Goal: Navigation & Orientation: Find specific page/section

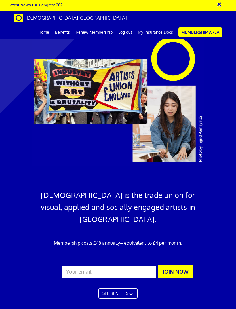
scroll to position [0, 8]
click at [157, 33] on link "My Insurance Docs" at bounding box center [155, 32] width 41 height 14
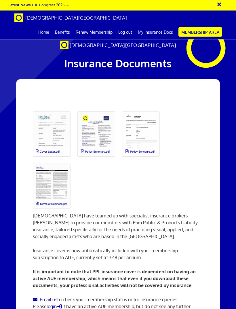
scroll to position [8, 0]
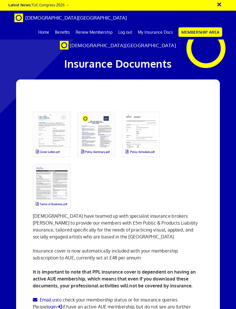
click at [53, 139] on link at bounding box center [51, 134] width 45 height 52
click at [196, 32] on link "Membership Area" at bounding box center [200, 31] width 44 height 9
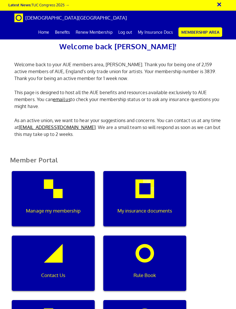
scroll to position [62, 0]
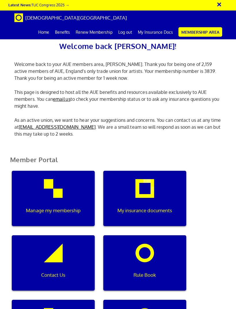
click at [70, 171] on div "Manage my membership" at bounding box center [53, 198] width 83 height 55
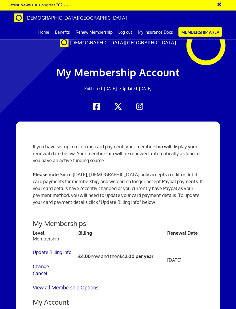
scroll to position [114, 0]
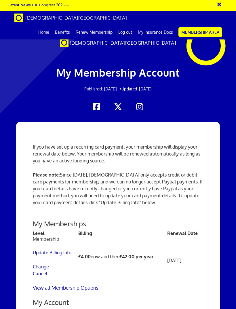
click at [88, 284] on link "View all Membership Options" at bounding box center [66, 287] width 66 height 6
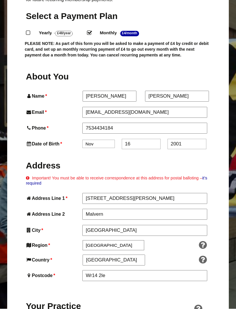
scroll to position [224, 0]
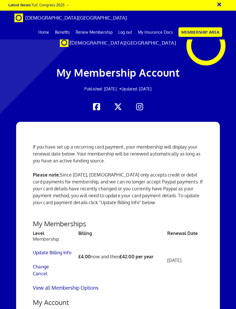
scroll to position [27, 0]
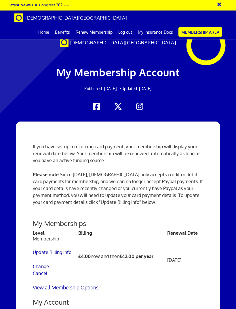
click at [154, 34] on link "My Insurance Docs" at bounding box center [155, 32] width 41 height 14
click at [155, 30] on link "My Insurance Docs" at bounding box center [155, 32] width 41 height 14
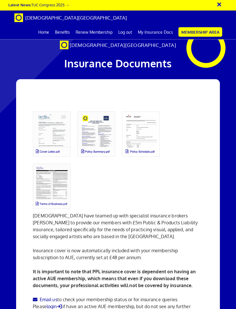
scroll to position [52, 0]
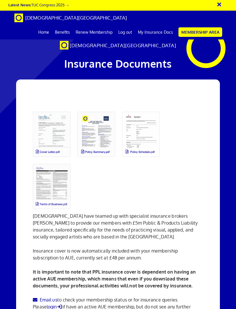
click at [52, 108] on link at bounding box center [51, 134] width 45 height 52
